Goal: Transaction & Acquisition: Purchase product/service

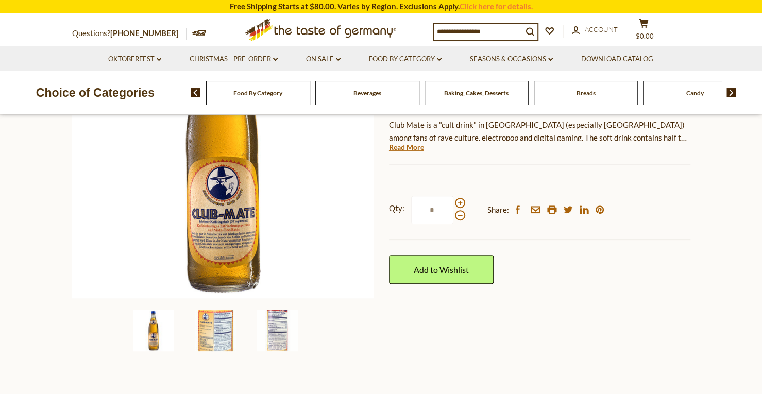
scroll to position [174, 0]
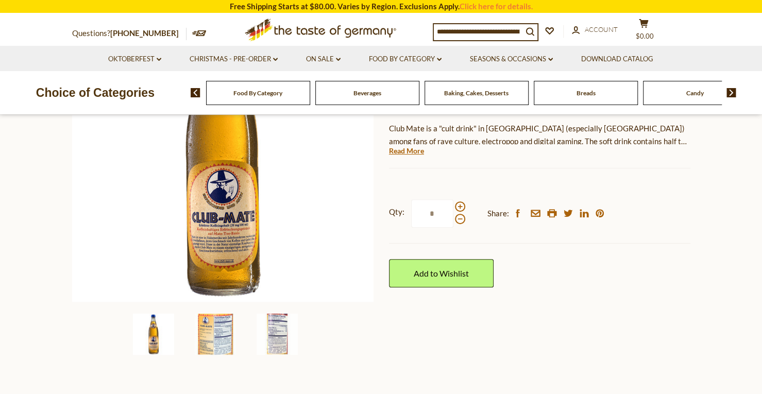
click at [71, 386] on section "Home Seasons & Occasions [DATE] Club Mate Energy Soft Drink with Yerba Mate Tea…" at bounding box center [381, 175] width 762 height 458
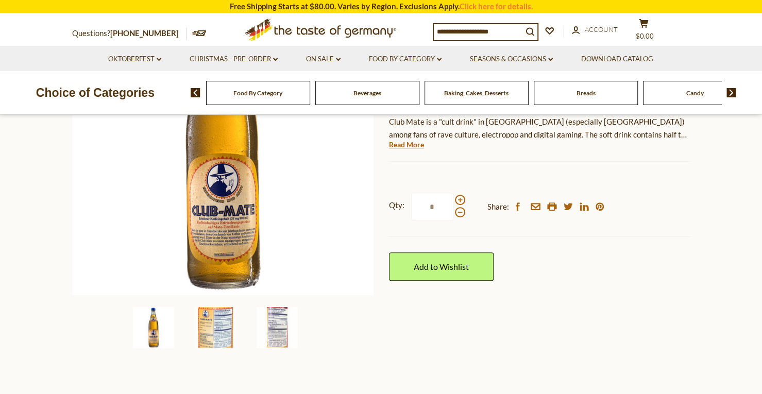
click at [52, 96] on p "Choice of Categories" at bounding box center [95, 93] width 191 height 20
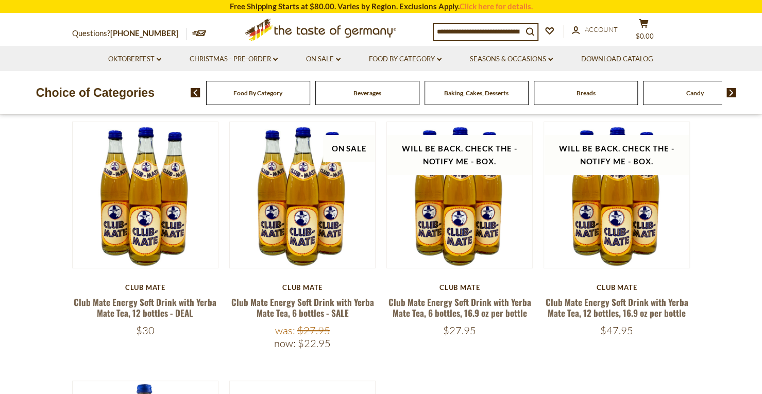
scroll to position [91, 0]
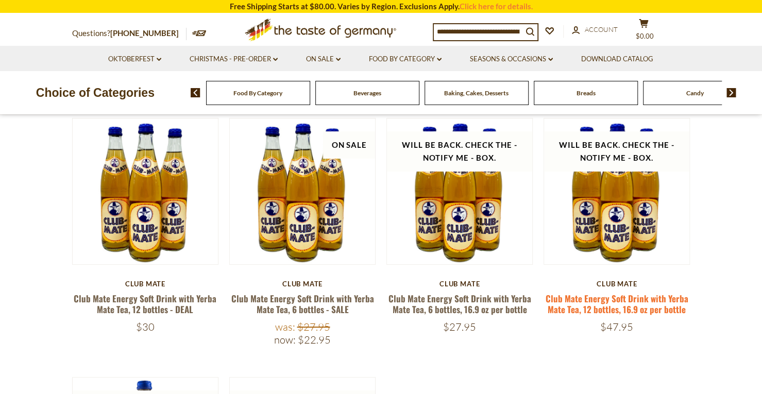
click at [597, 305] on link "Club Mate Energy Soft Drink with Yerba Mate Tea, 12 bottles, 16.9 oz per bottle" at bounding box center [617, 304] width 143 height 24
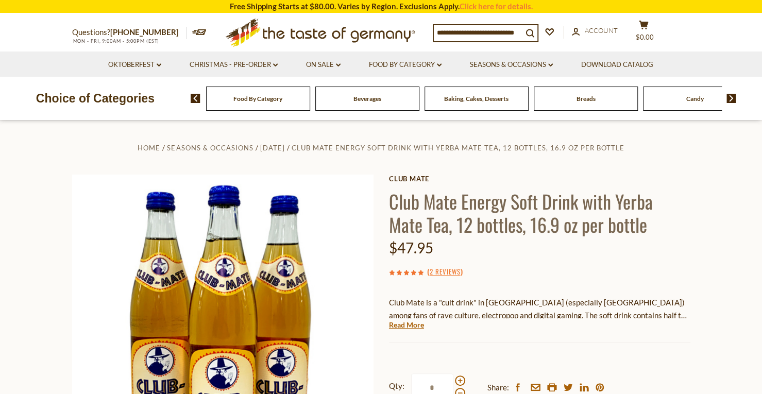
scroll to position [52, 0]
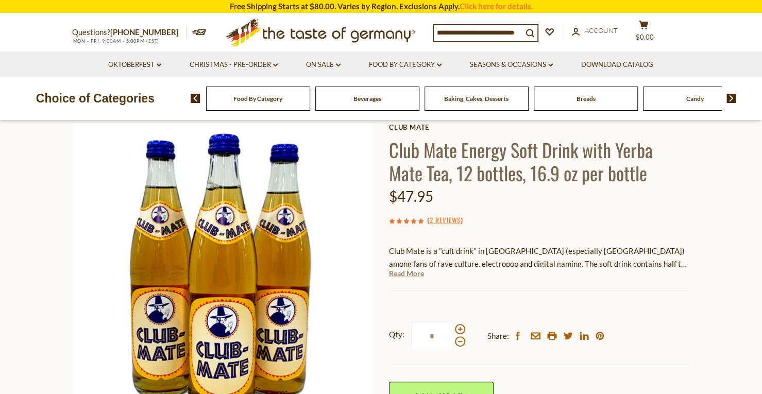
click at [401, 275] on link "Read More" at bounding box center [406, 274] width 35 height 10
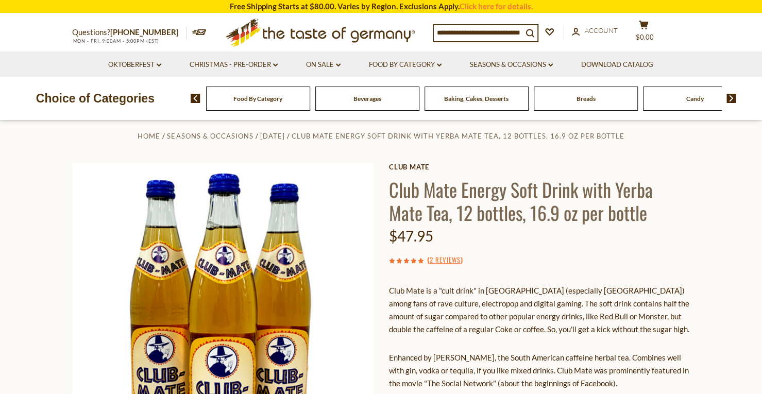
scroll to position [0, 0]
